Goal: Task Accomplishment & Management: Manage account settings

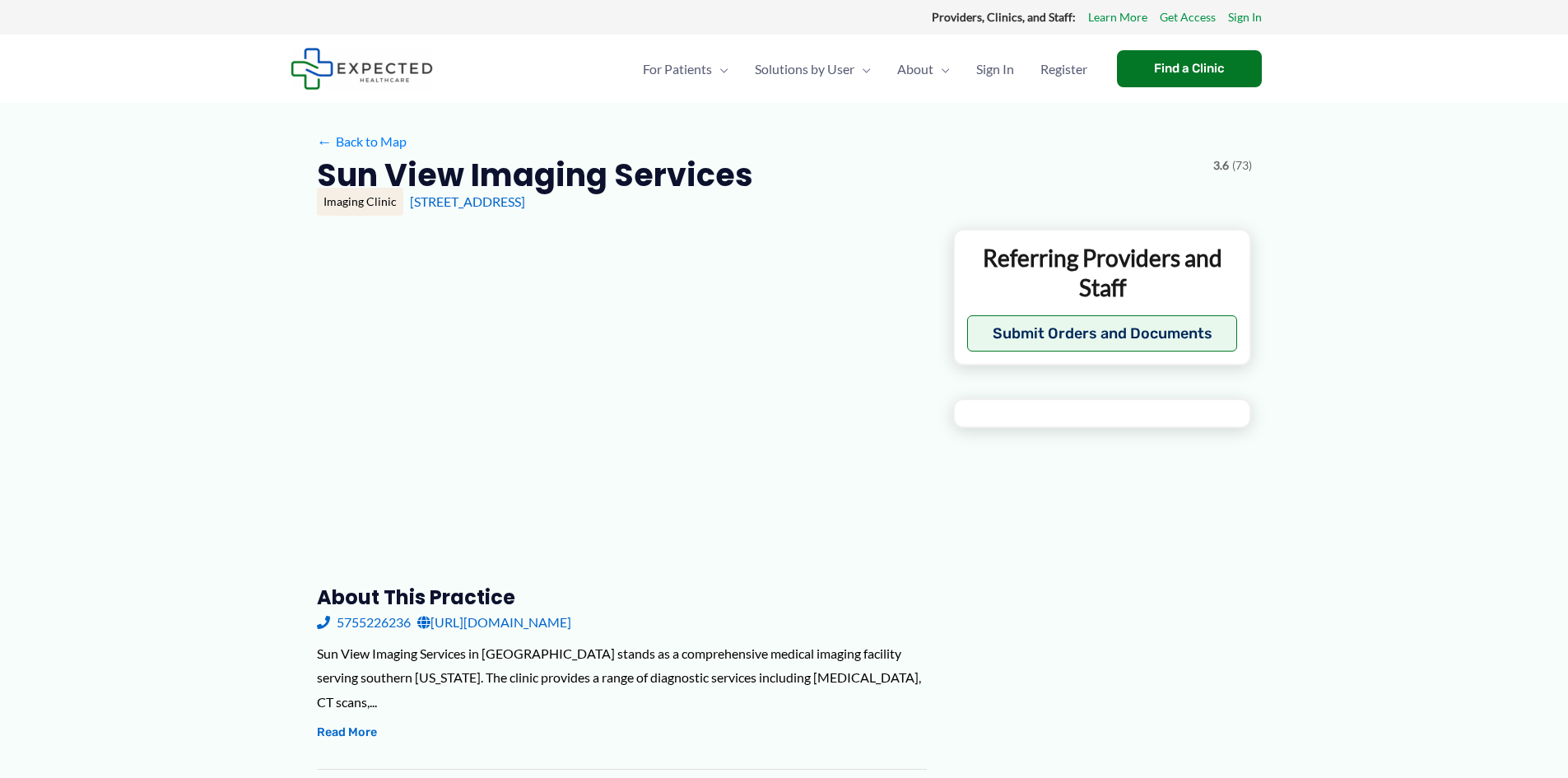
type input "**********"
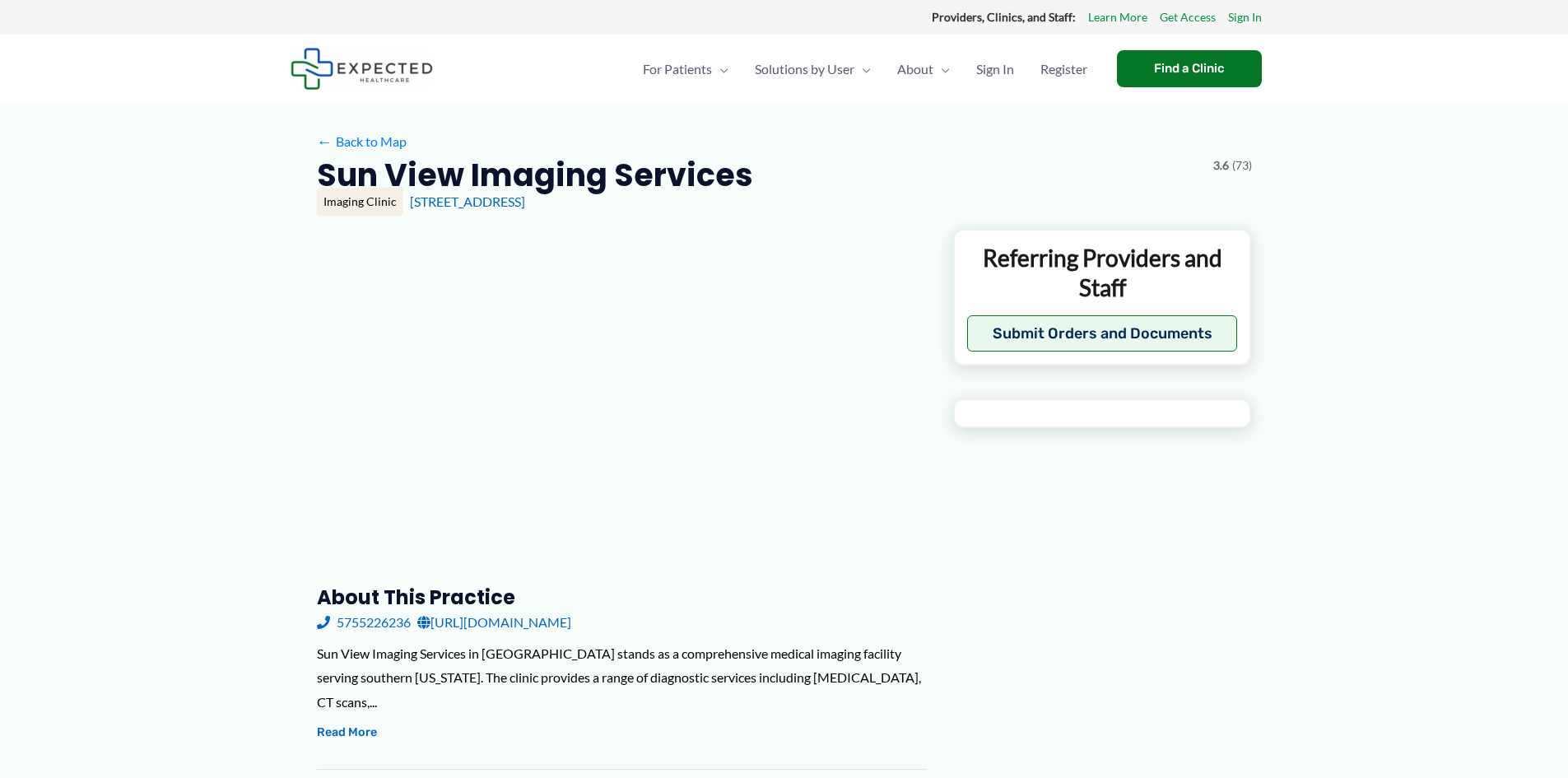
type input "**********"
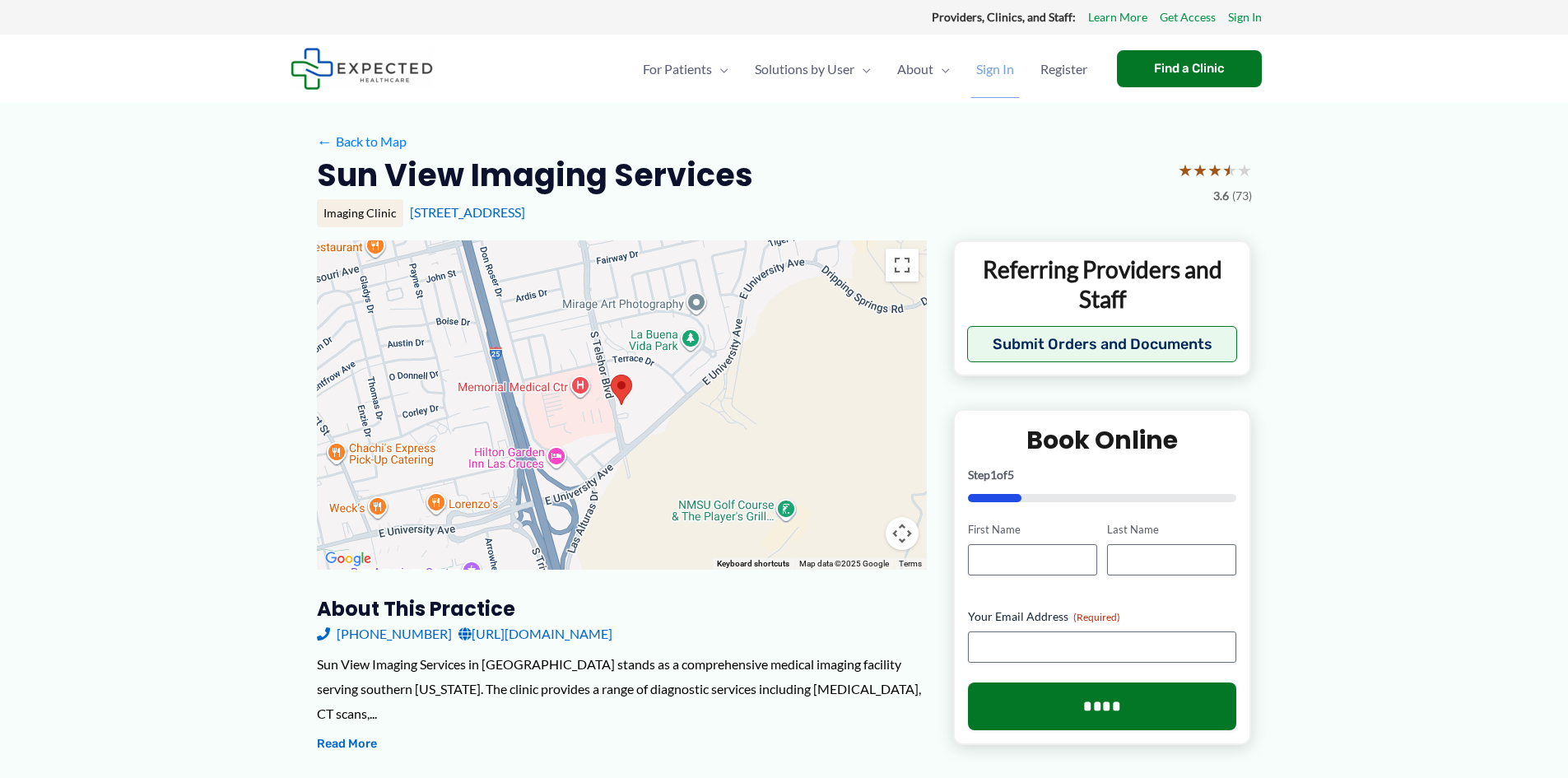
click at [983, 63] on span "Sign In" at bounding box center [995, 69] width 38 height 57
